Goal: Task Accomplishment & Management: Complete application form

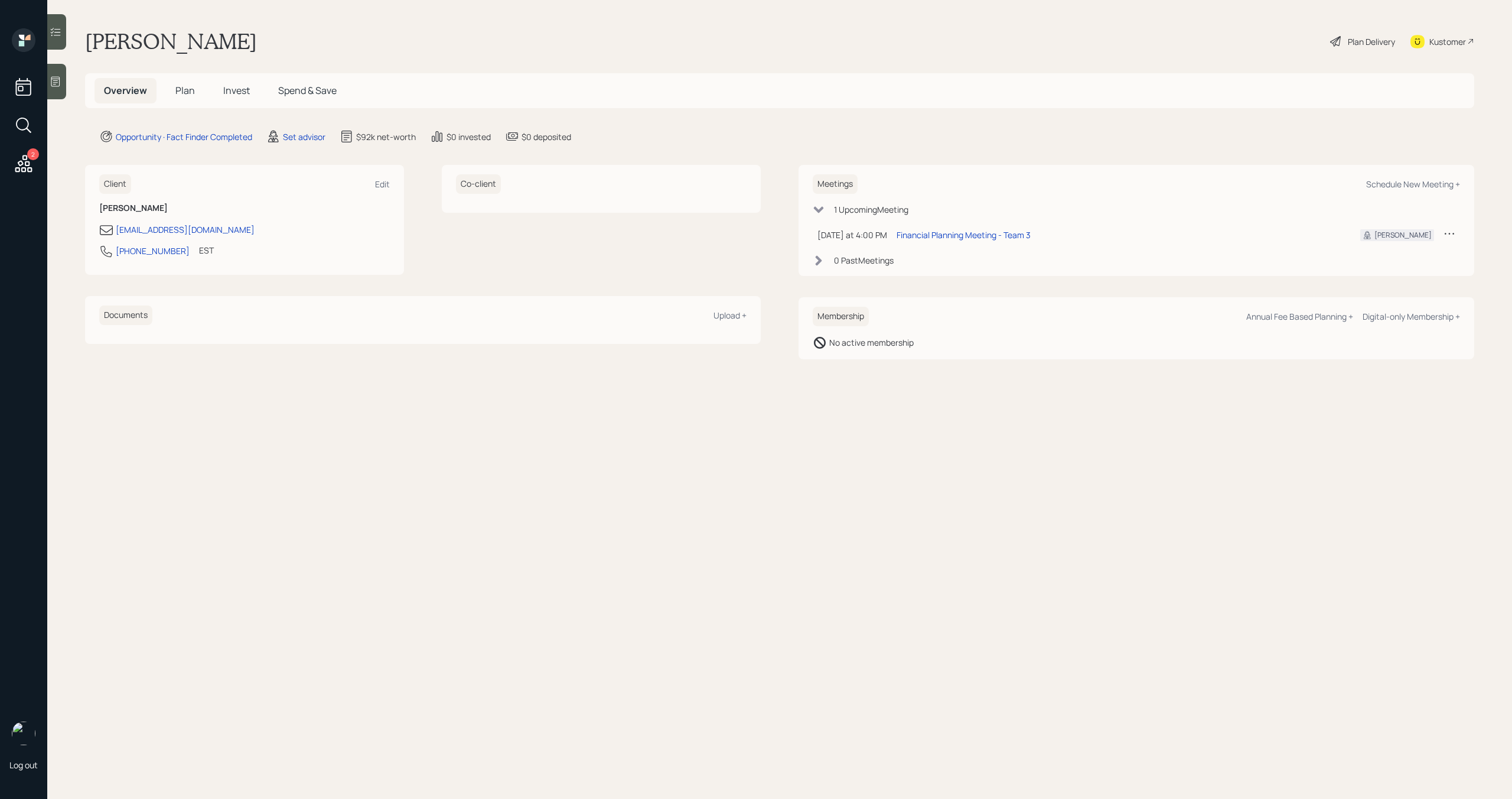
click at [188, 95] on span "Plan" at bounding box center [185, 90] width 19 height 13
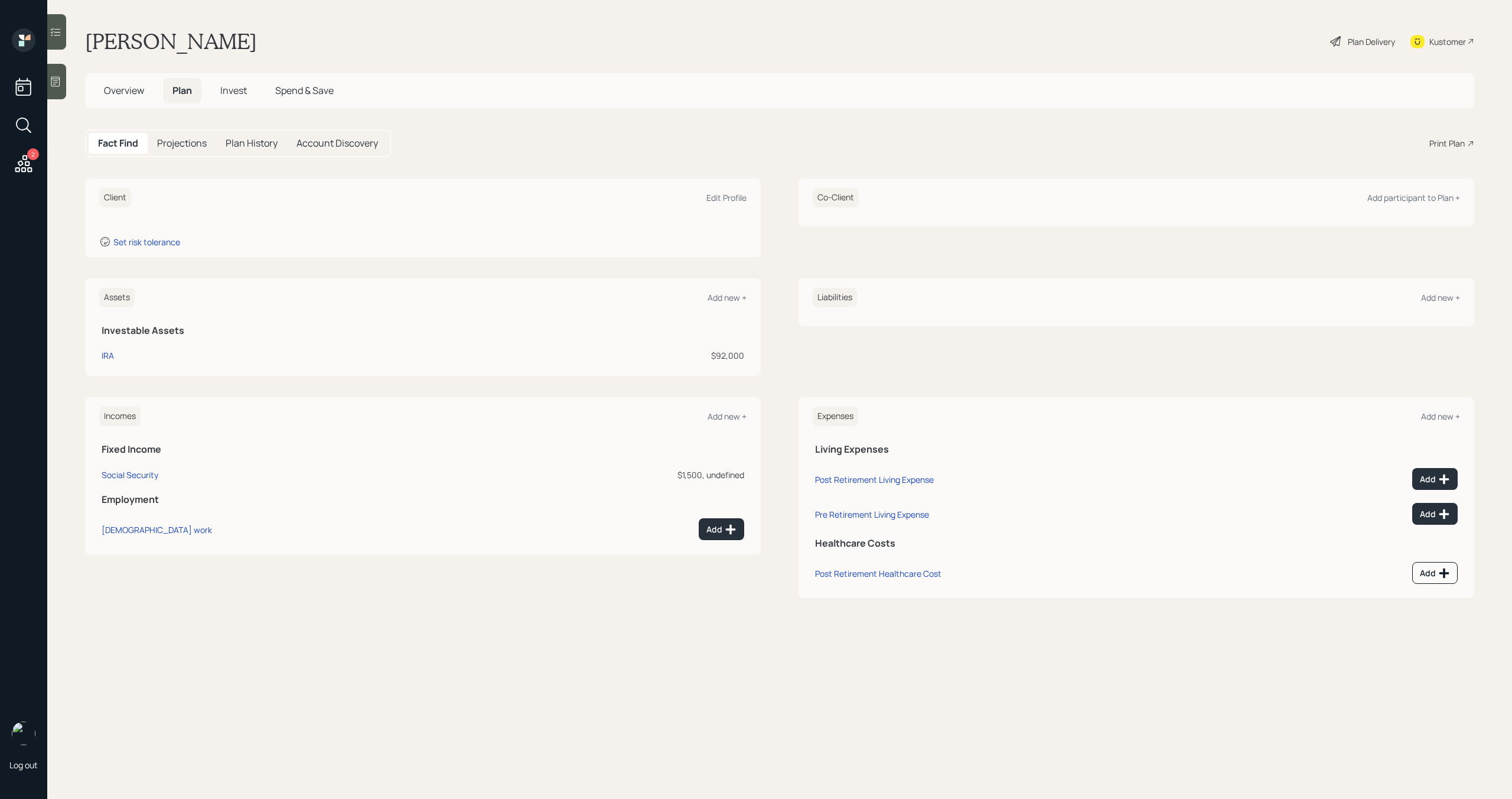
click at [59, 95] on div at bounding box center [56, 81] width 19 height 35
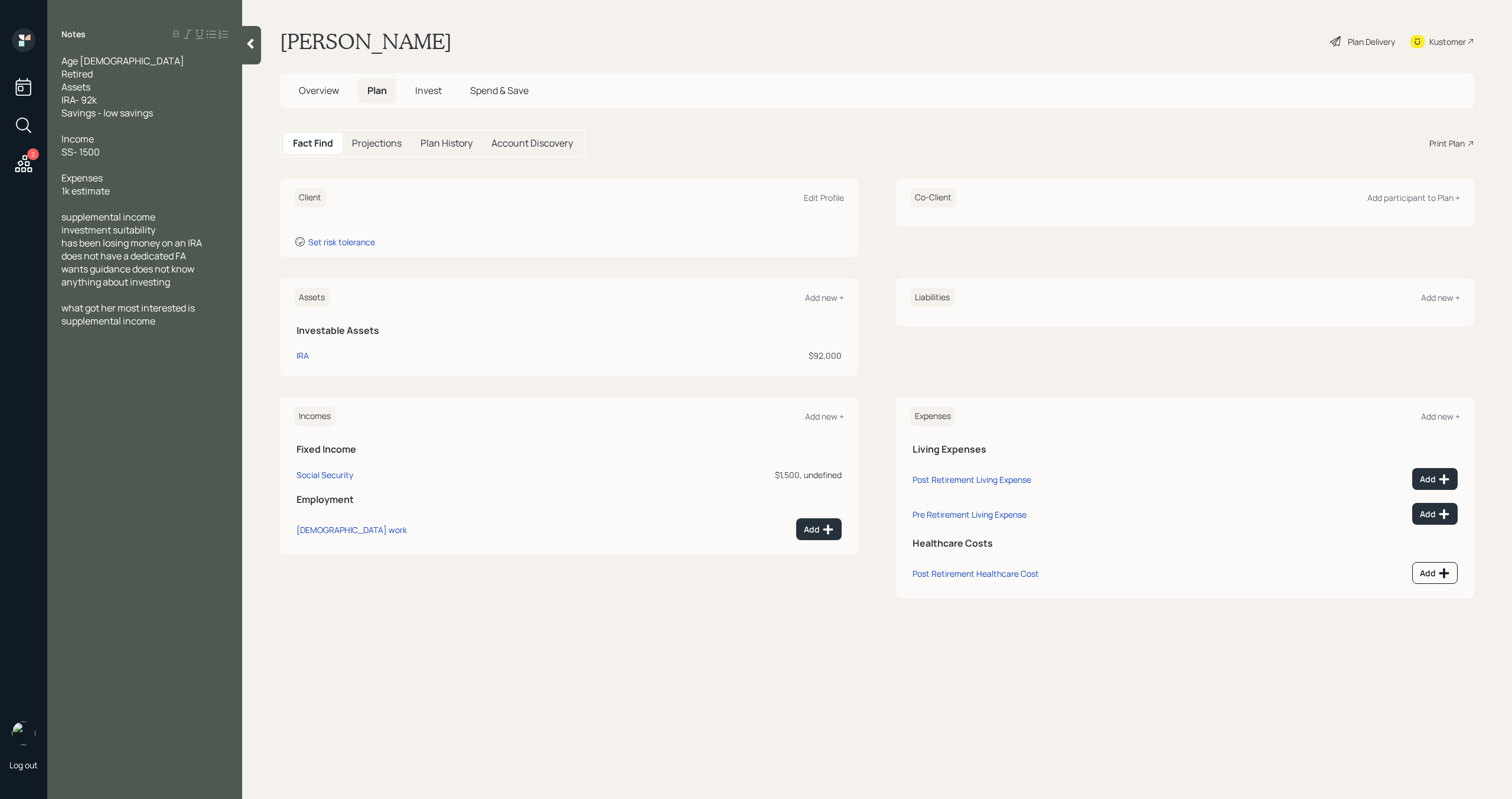
click at [257, 51] on div at bounding box center [251, 45] width 19 height 39
